Goal: Information Seeking & Learning: Learn about a topic

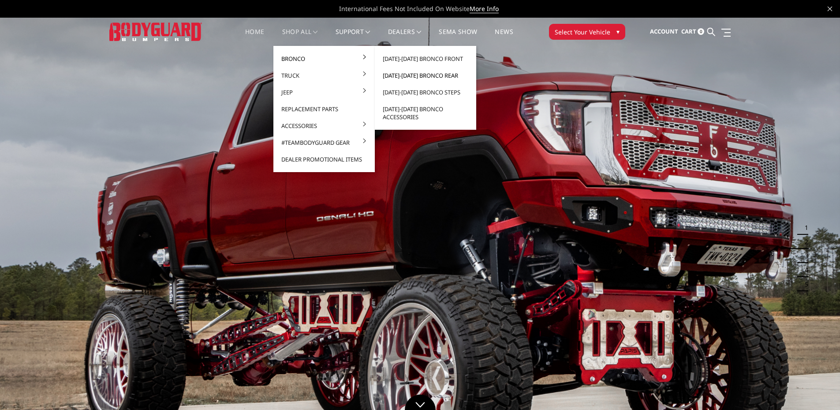
click at [416, 71] on link "[DATE]-[DATE] Bronco Rear" at bounding box center [425, 75] width 94 height 17
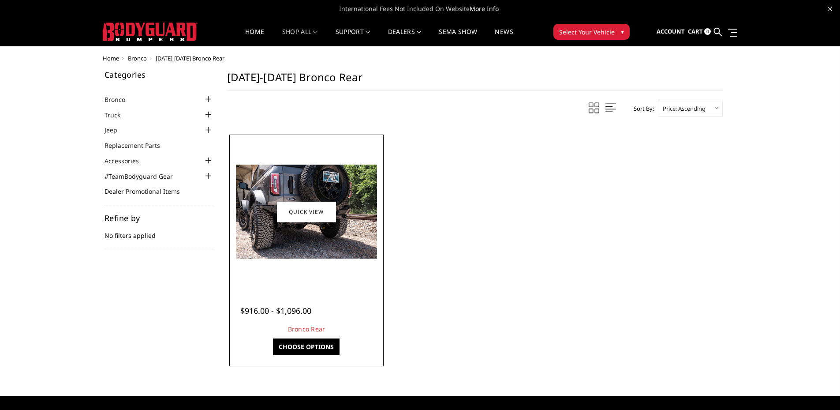
click at [323, 223] on figure "Quick view" at bounding box center [307, 212] width 150 height 150
drag, startPoint x: 302, startPoint y: 253, endPoint x: 315, endPoint y: 289, distance: 38.1
click at [302, 253] on img at bounding box center [306, 212] width 141 height 94
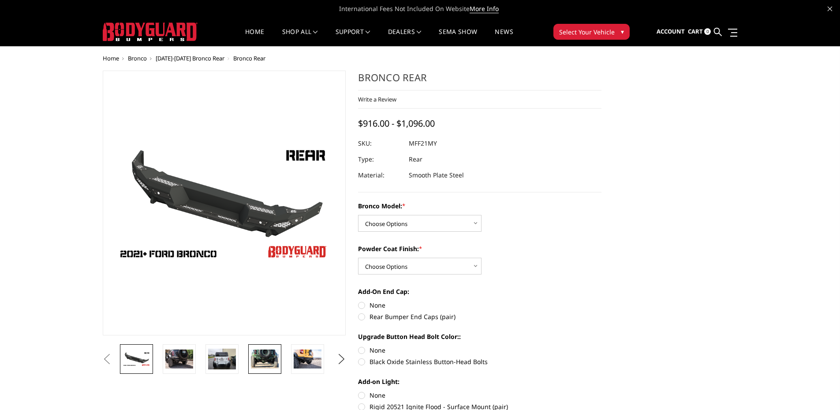
click at [266, 352] on img at bounding box center [265, 358] width 28 height 19
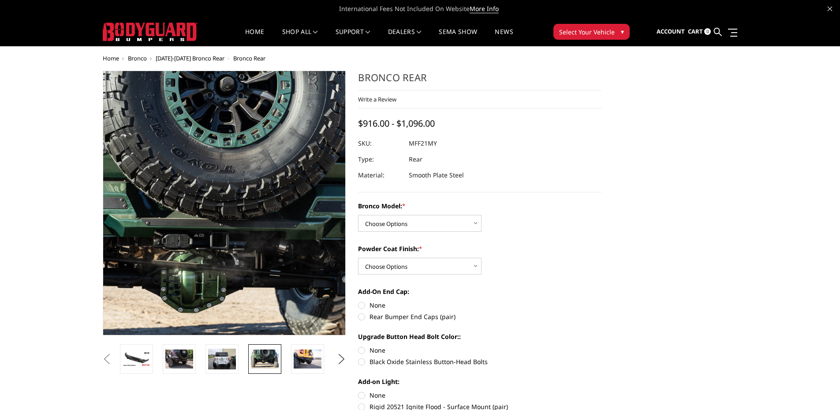
click at [229, 142] on img at bounding box center [218, 229] width 565 height 377
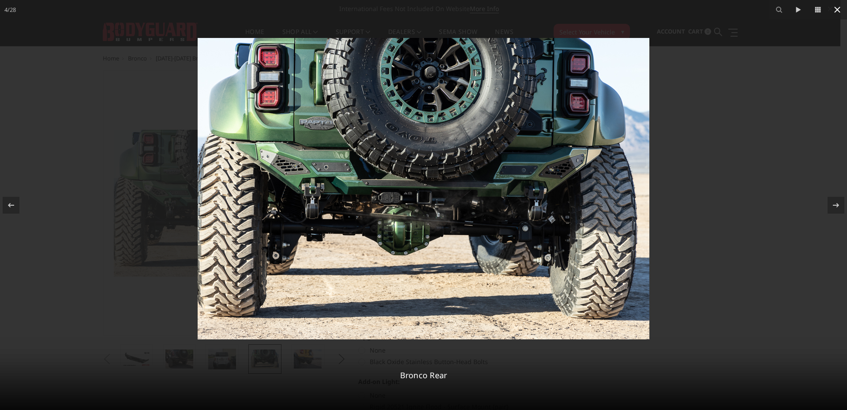
click at [838, 8] on icon at bounding box center [837, 9] width 11 height 11
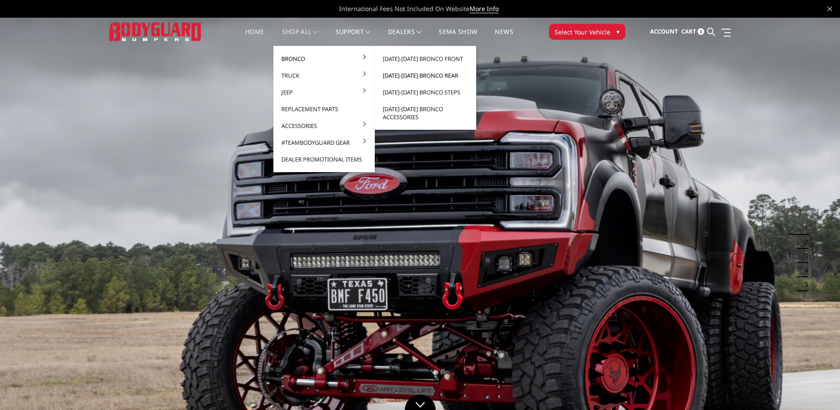
click at [445, 76] on link "[DATE]-[DATE] Bronco Rear" at bounding box center [425, 75] width 94 height 17
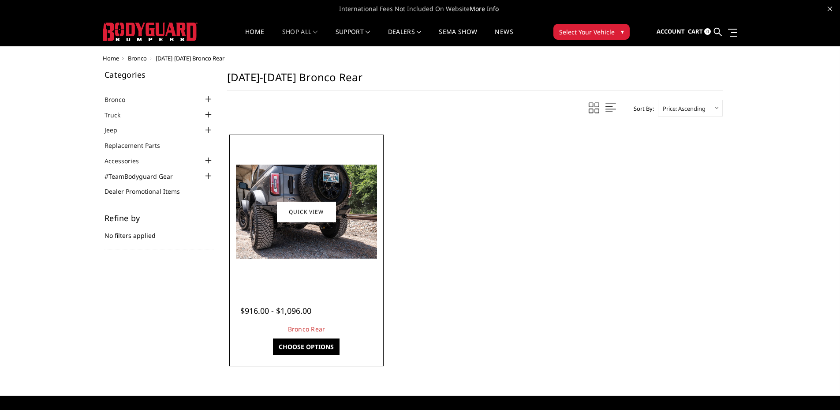
click at [313, 279] on div at bounding box center [307, 212] width 150 height 150
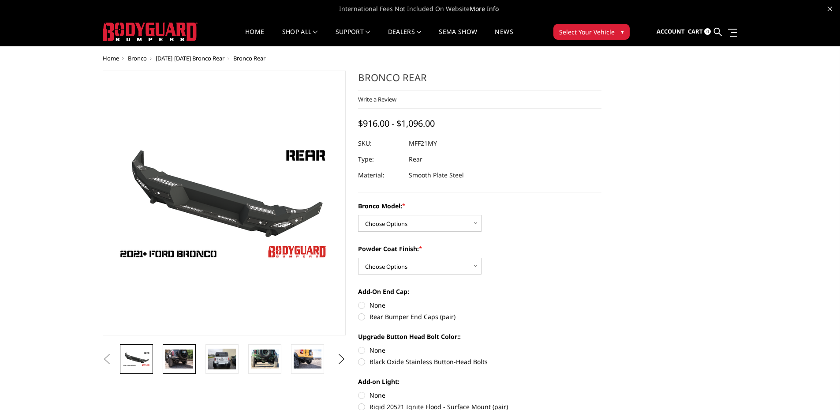
click at [190, 359] on img at bounding box center [179, 358] width 28 height 19
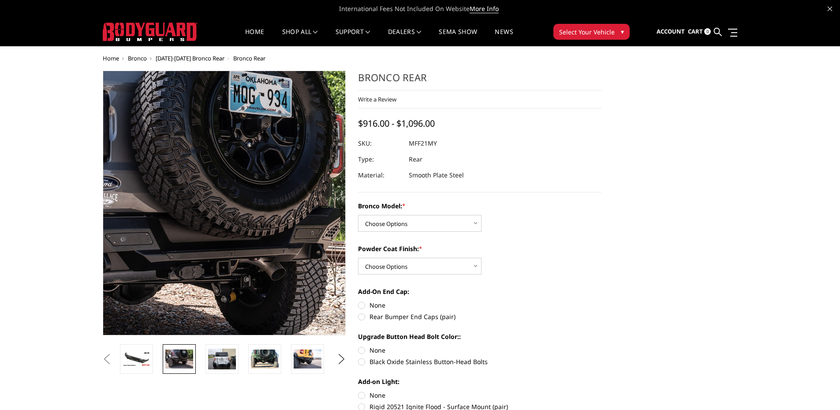
click at [271, 133] on img at bounding box center [162, 233] width 565 height 377
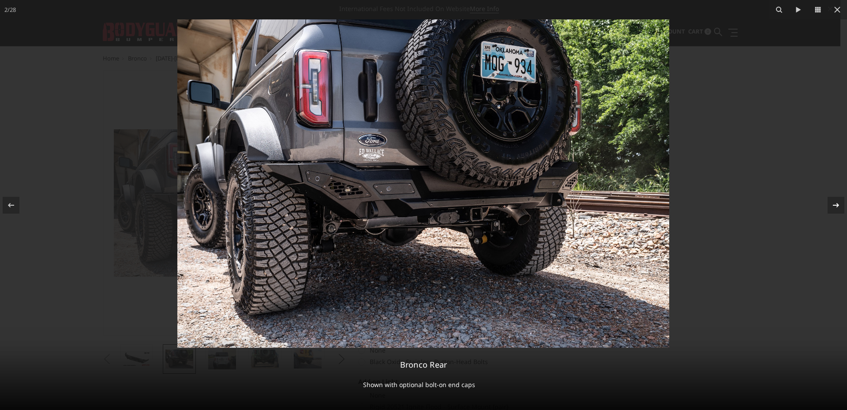
click at [836, 205] on icon at bounding box center [836, 204] width 6 height 4
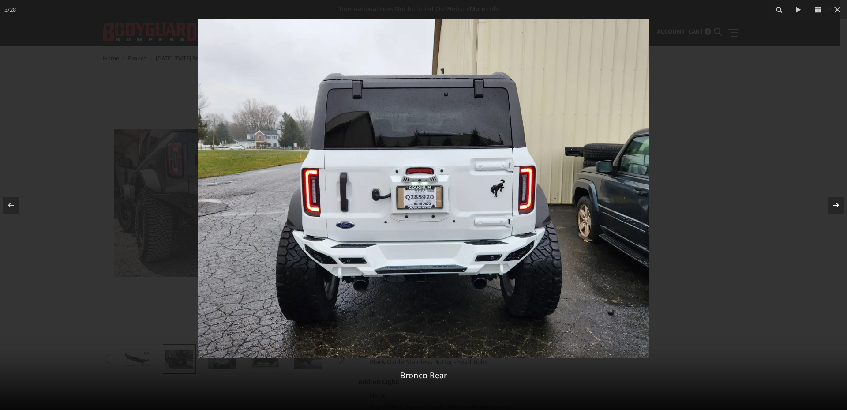
click at [836, 205] on icon at bounding box center [836, 204] width 6 height 4
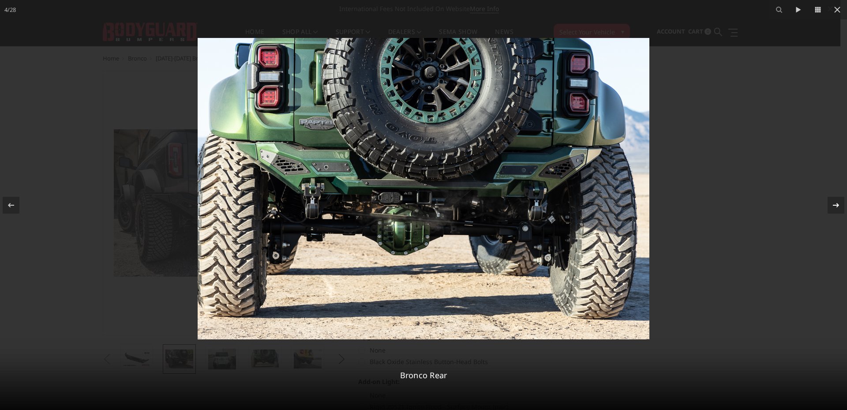
click at [836, 205] on icon at bounding box center [836, 204] width 6 height 4
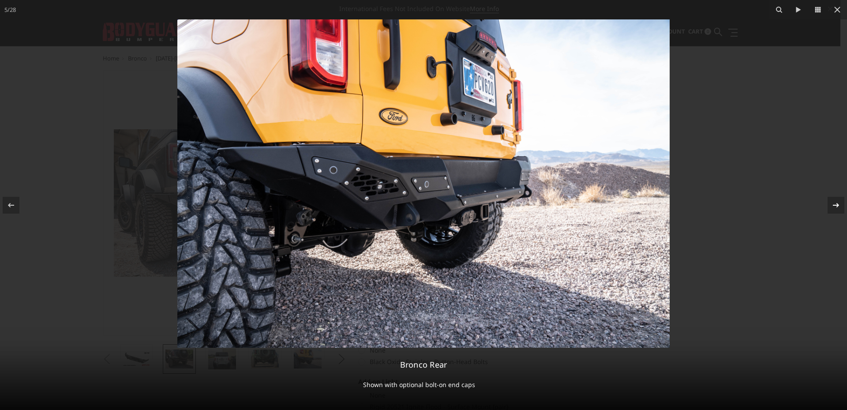
click at [836, 205] on icon at bounding box center [836, 204] width 6 height 4
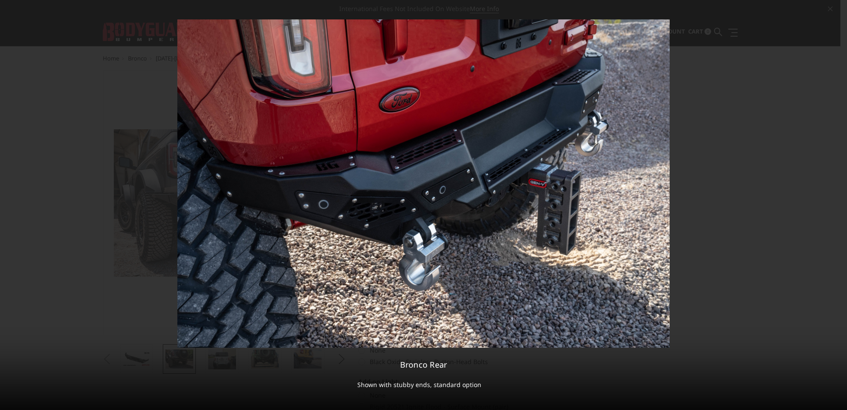
click at [836, 205] on div "6 / 28 Bronco Rear Shown with stubby ends, standard option" at bounding box center [423, 205] width 847 height 410
click at [836, 205] on icon at bounding box center [836, 204] width 6 height 4
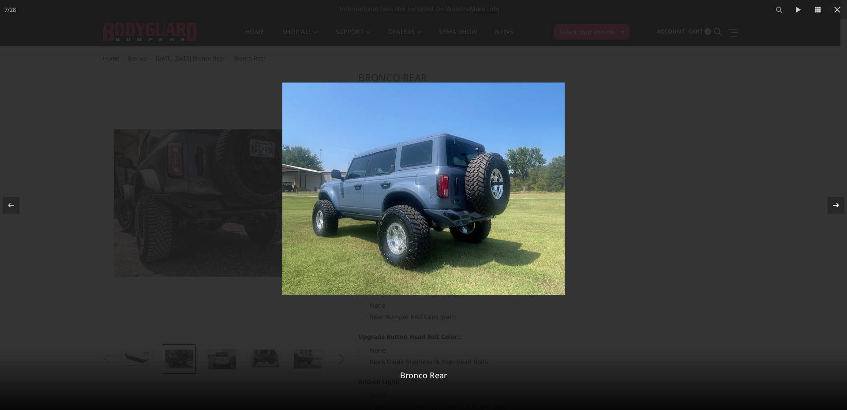
click at [836, 206] on icon at bounding box center [836, 205] width 11 height 11
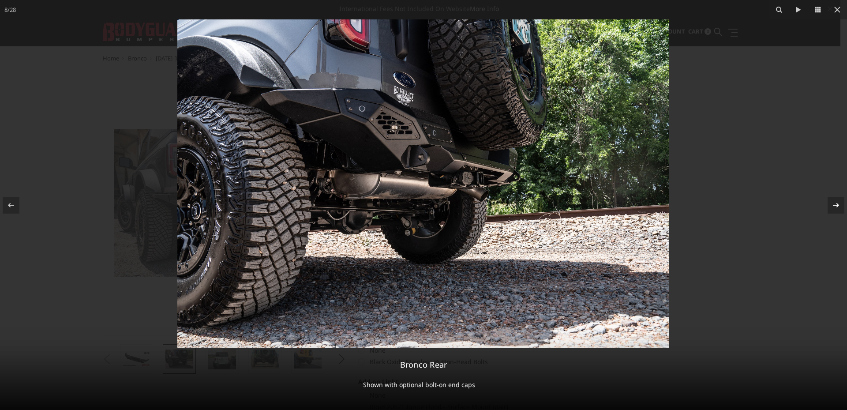
click at [836, 206] on icon at bounding box center [836, 205] width 11 height 11
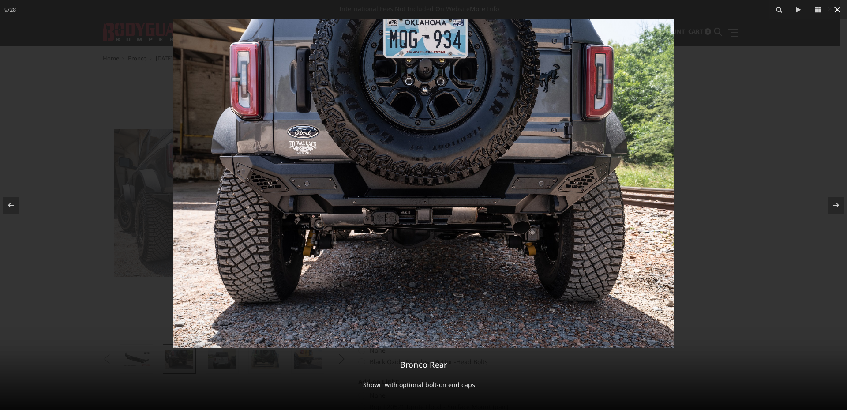
click at [839, 10] on icon at bounding box center [837, 9] width 11 height 11
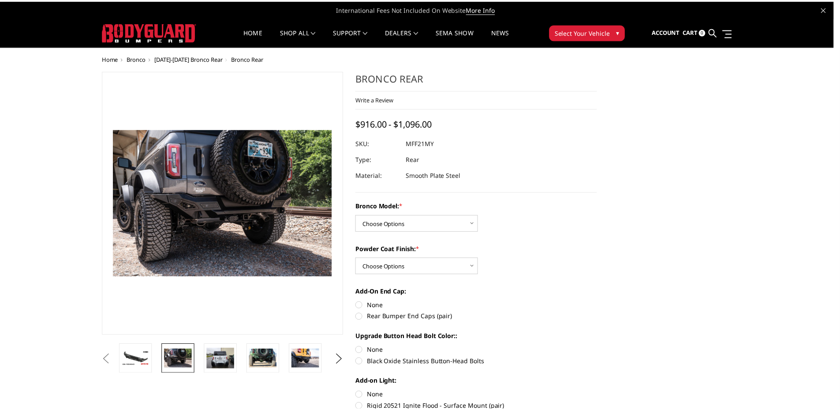
scroll to position [0, 255]
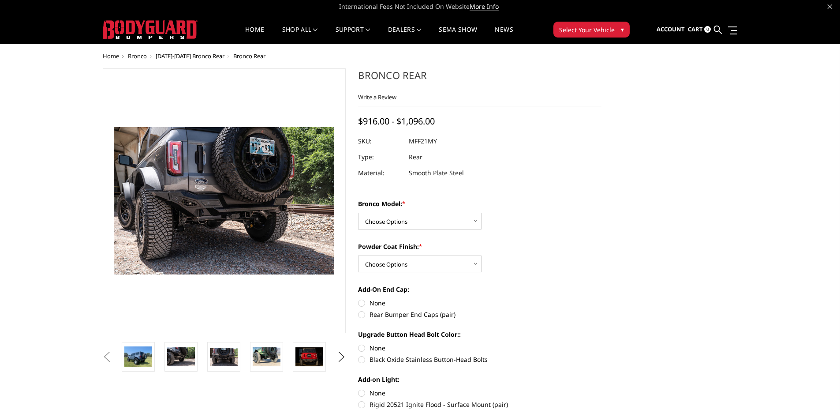
scroll to position [0, 0]
